Goal: Navigation & Orientation: Find specific page/section

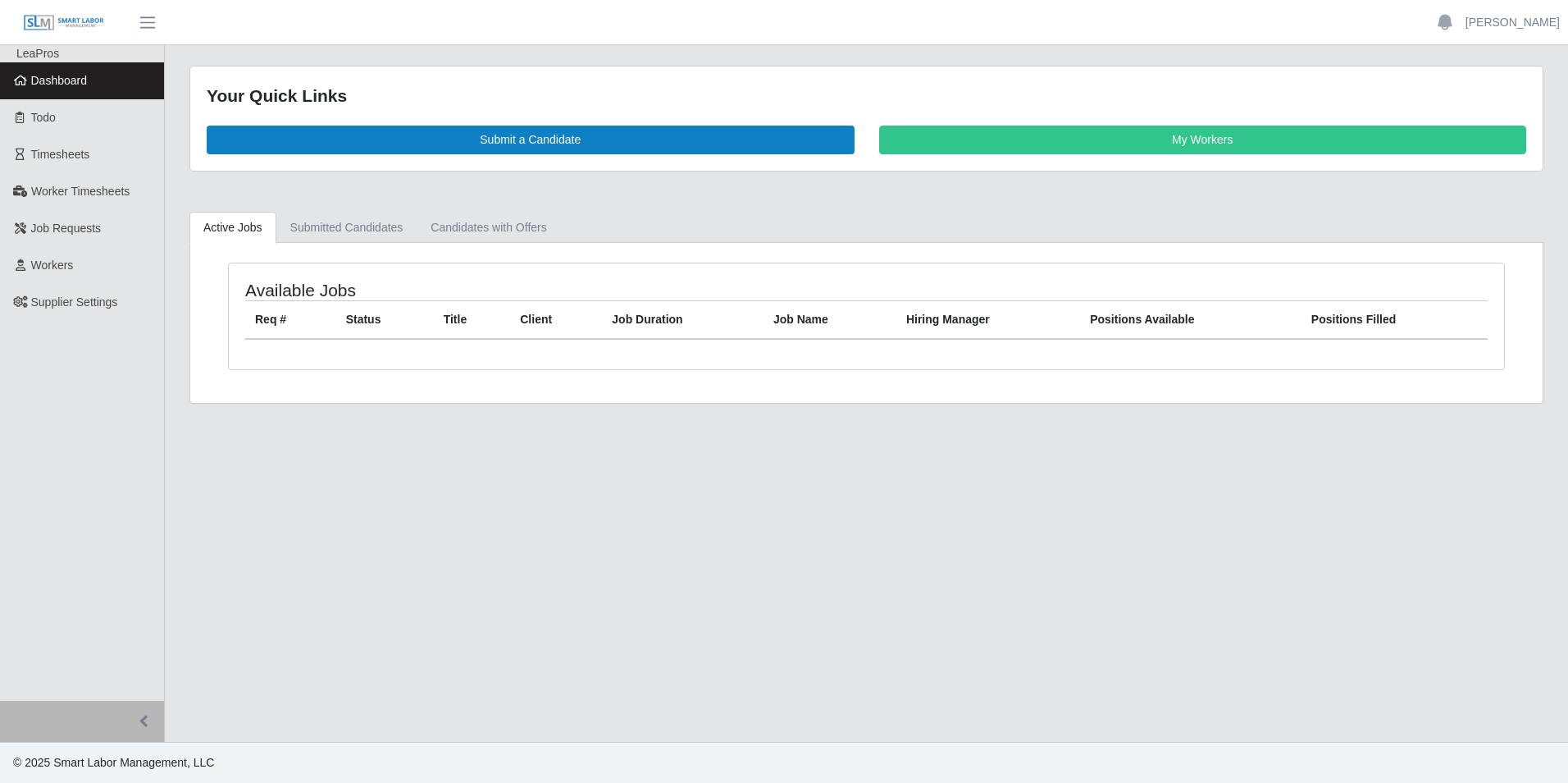
click at [29, 75] on link "Dashboard" at bounding box center [82, 81] width 164 height 37
click at [50, 72] on link "Dashboard" at bounding box center [82, 81] width 164 height 37
click at [74, 76] on span "Dashboard" at bounding box center [59, 80] width 56 height 13
